Goal: Task Accomplishment & Management: Use online tool/utility

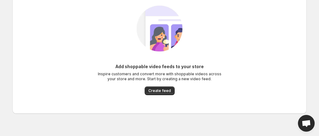
scroll to position [35, 0]
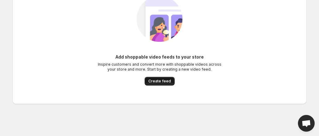
click at [154, 83] on span "Create feed" at bounding box center [159, 81] width 23 height 5
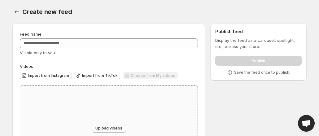
click at [120, 127] on span "Upload videos" at bounding box center [108, 128] width 27 height 5
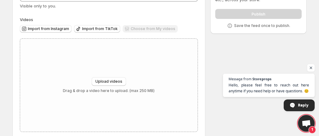
scroll to position [46, 0]
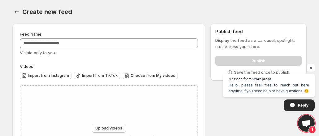
click at [311, 68] on span "Open chat" at bounding box center [311, 68] width 8 height 8
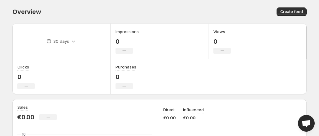
click at [318, 12] on body "Home Feeds Videos Subscription Settings Overview. This page is ready Overview C…" at bounding box center [159, 68] width 319 height 136
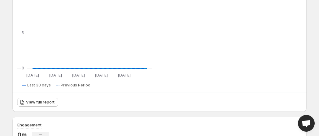
scroll to position [142, 0]
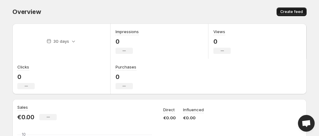
click at [298, 12] on span "Create feed" at bounding box center [291, 11] width 23 height 5
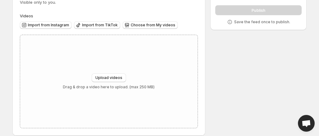
scroll to position [50, 0]
click at [147, 27] on span "Choose from My videos" at bounding box center [153, 25] width 45 height 5
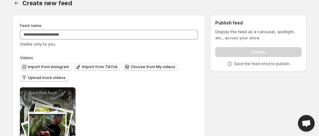
scroll to position [8, 0]
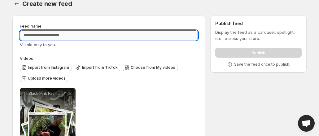
click at [123, 38] on input "Feed name" at bounding box center [109, 35] width 178 height 10
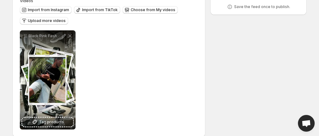
scroll to position [74, 0]
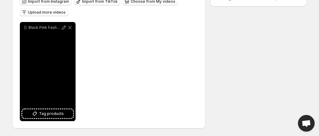
type input "****"
click at [60, 89] on div "Black Pink Fashion Modern Outfit Style Photo Collage Instagram Reel" at bounding box center [48, 71] width 56 height 99
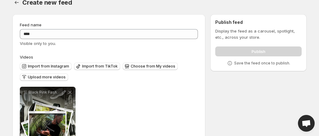
scroll to position [0, 0]
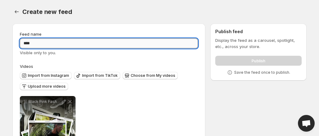
click at [135, 41] on input "****" at bounding box center [109, 43] width 178 height 10
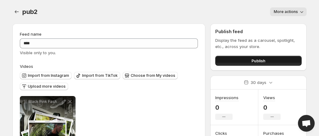
click at [274, 58] on button "Publish" at bounding box center [258, 61] width 86 height 10
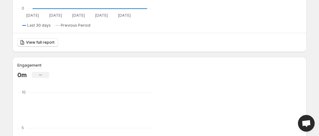
scroll to position [201, 0]
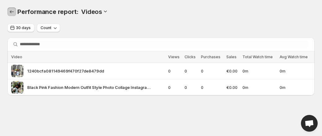
click at [8, 10] on button "Performance report" at bounding box center [11, 11] width 9 height 9
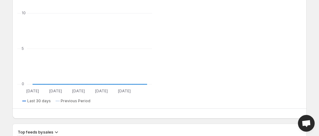
scroll to position [291, 0]
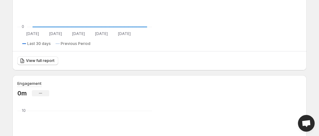
scroll to position [179, 0]
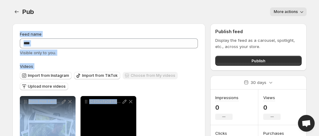
drag, startPoint x: 318, startPoint y: 12, endPoint x: 137, endPoint y: 124, distance: 212.9
click at [137, 124] on body "**********" at bounding box center [159, 68] width 319 height 136
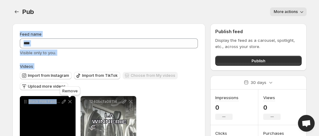
click at [70, 102] on icon at bounding box center [69, 101] width 3 height 3
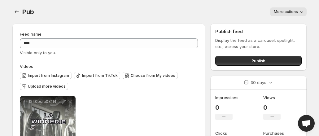
click at [317, 6] on body "**********" at bounding box center [159, 68] width 319 height 136
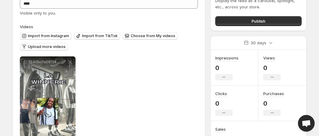
scroll to position [41, 0]
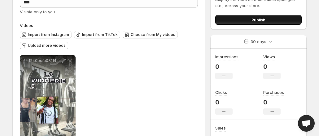
click at [269, 21] on button "Publish" at bounding box center [258, 20] width 86 height 10
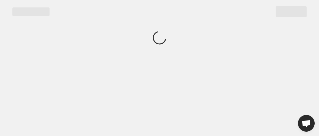
scroll to position [0, 0]
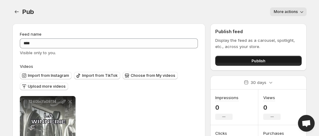
click at [263, 60] on span "Publish" at bounding box center [258, 61] width 14 height 6
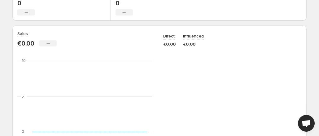
scroll to position [76, 0]
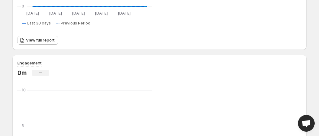
scroll to position [200, 0]
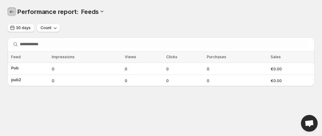
click at [11, 13] on icon "Performance report" at bounding box center [12, 12] width 6 height 6
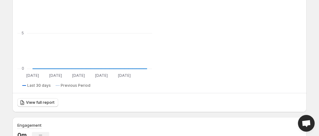
scroll to position [136, 0]
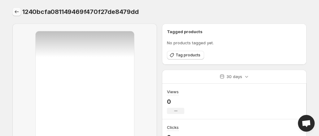
click at [18, 11] on icon "Settings" at bounding box center [17, 12] width 6 height 6
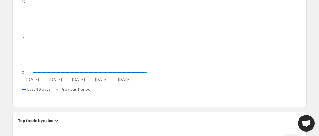
scroll to position [291, 0]
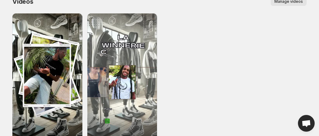
scroll to position [10, 0]
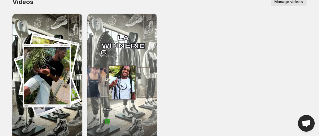
click at [292, 2] on span "Manage videos" at bounding box center [288, 1] width 28 height 5
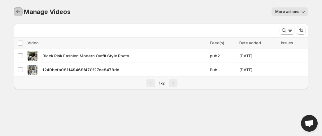
click at [22, 12] on button "Manage Videos" at bounding box center [18, 11] width 9 height 9
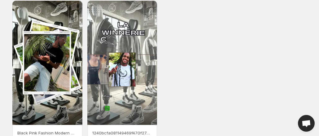
scroll to position [22, 0]
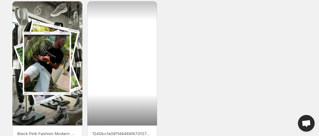
click at [102, 42] on div at bounding box center [122, 63] width 70 height 124
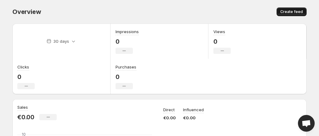
click at [291, 9] on button "Create feed" at bounding box center [291, 11] width 30 height 9
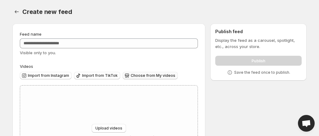
click at [154, 75] on span "Choose from My videos" at bounding box center [153, 75] width 45 height 5
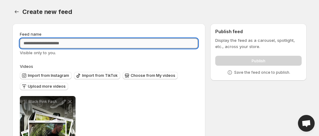
click at [110, 47] on input "Feed name" at bounding box center [109, 43] width 178 height 10
type input "****"
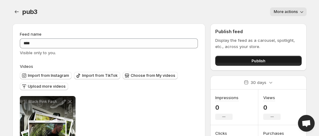
click at [258, 58] on span "Publish" at bounding box center [258, 61] width 14 height 6
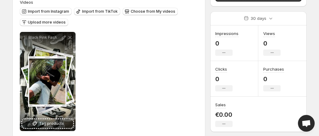
scroll to position [74, 0]
